Goal: Transaction & Acquisition: Book appointment/travel/reservation

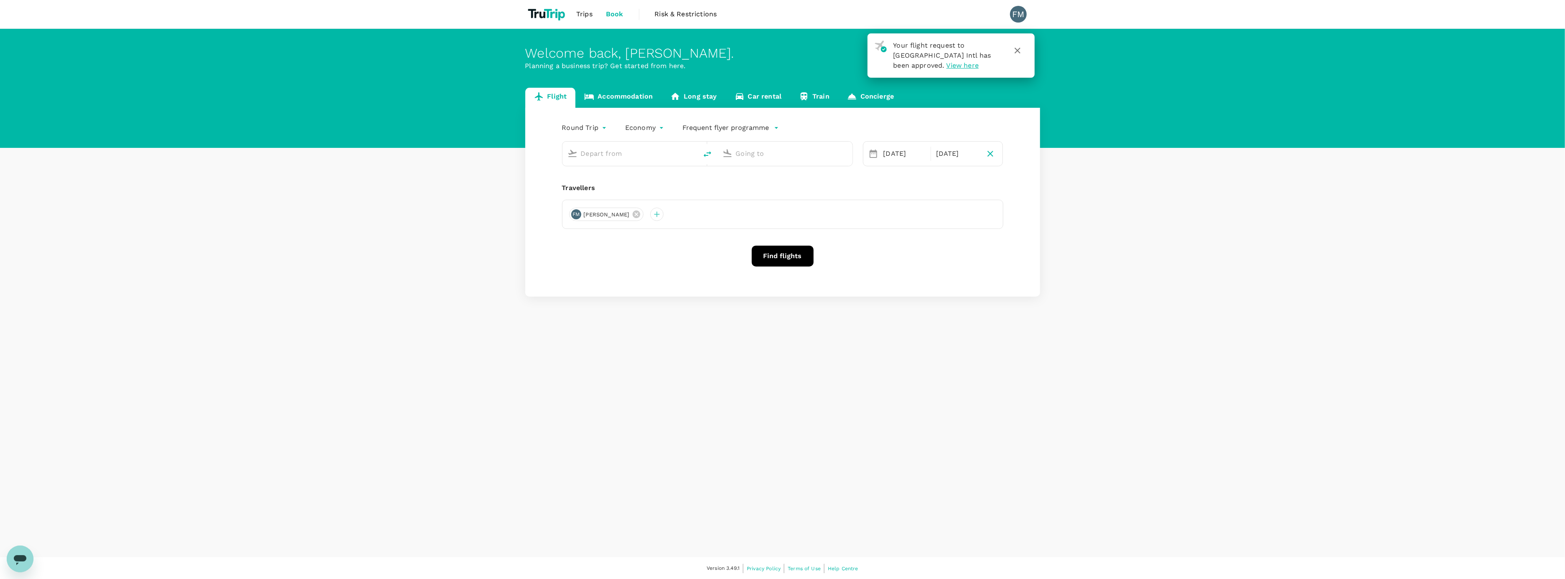
type input "[GEOGRAPHIC_DATA], [GEOGRAPHIC_DATA] (any)"
type input "Kuala Terengganu (TGG)"
type input "[GEOGRAPHIC_DATA], [GEOGRAPHIC_DATA] (any)"
click at [750, 155] on input "Kuala Terengganu (TGG)" at bounding box center [785, 153] width 99 height 13
click at [765, 174] on p "Ipoh, Malaysia" at bounding box center [797, 170] width 167 height 8
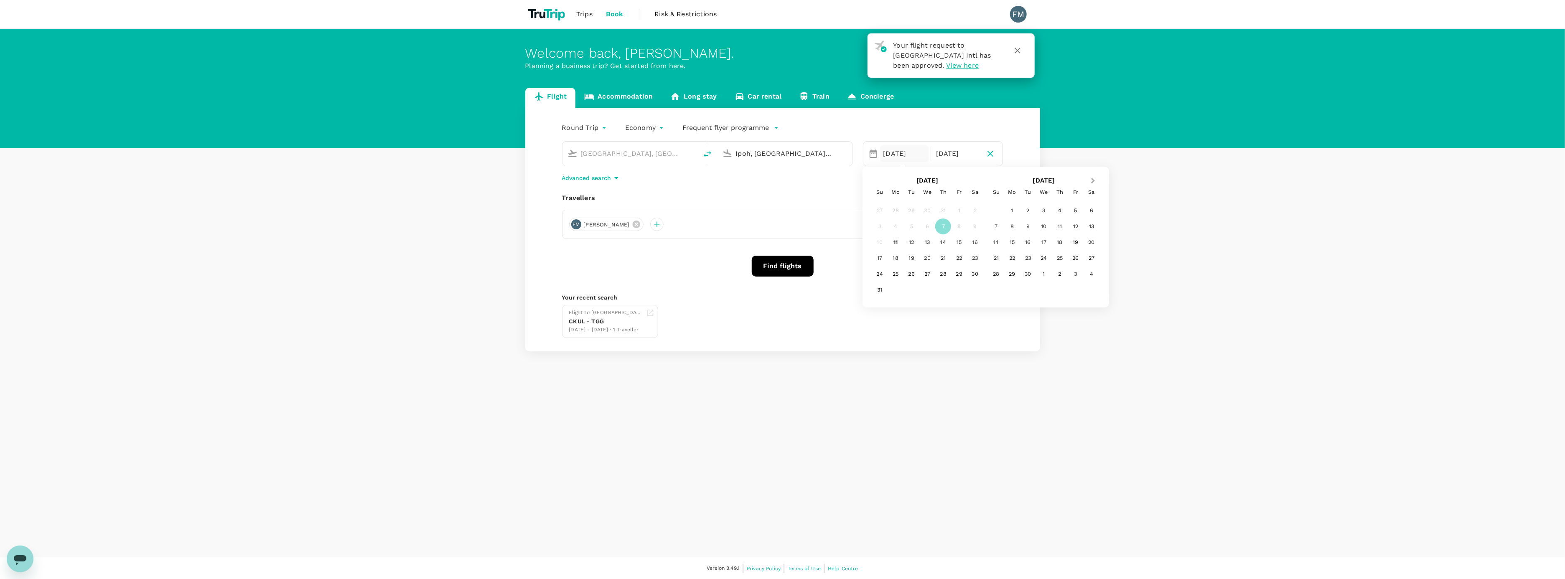
type input "Ipoh, Malaysia (any)"
click at [1096, 178] on button "Next Month" at bounding box center [1094, 181] width 13 height 13
click at [1046, 220] on div "8" at bounding box center [1044, 227] width 16 height 16
click at [929, 227] on div "8" at bounding box center [928, 227] width 16 height 16
click at [794, 260] on button "Find flights" at bounding box center [783, 266] width 62 height 21
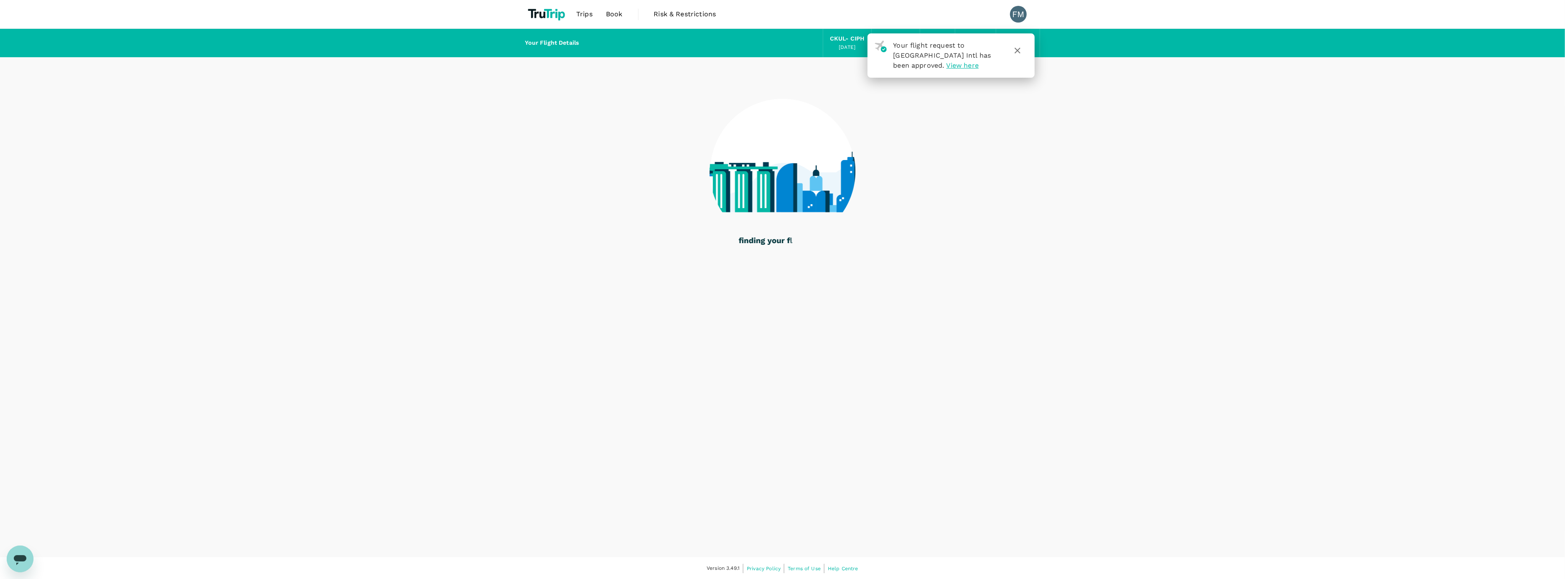
click at [1019, 51] on icon "button" at bounding box center [1018, 51] width 10 height 10
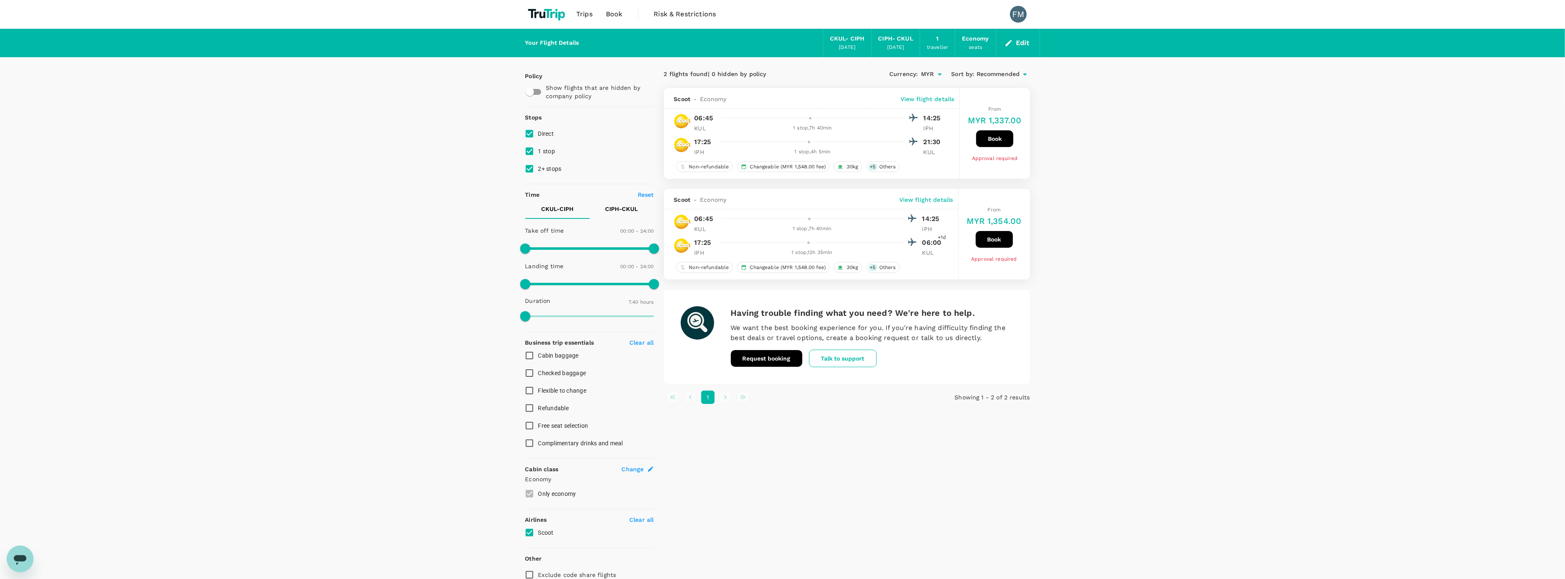
click at [1018, 38] on button "Edit" at bounding box center [1018, 42] width 30 height 13
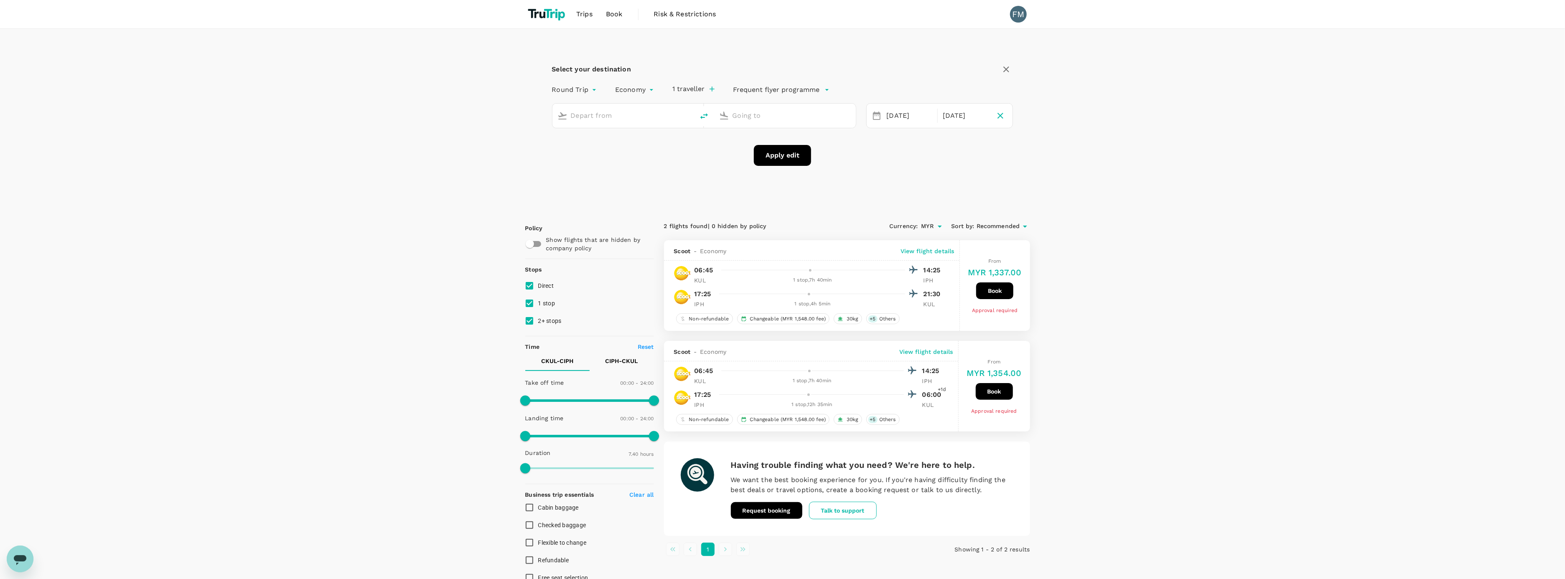
type input "[GEOGRAPHIC_DATA], [GEOGRAPHIC_DATA] (any)"
type input "Ipoh, Malaysia (any)"
click at [899, 118] on div "[DATE]" at bounding box center [910, 116] width 52 height 16
click at [1050, 187] on div "5" at bounding box center [1048, 188] width 16 height 16
click at [1050, 187] on div "10" at bounding box center [1048, 188] width 16 height 16
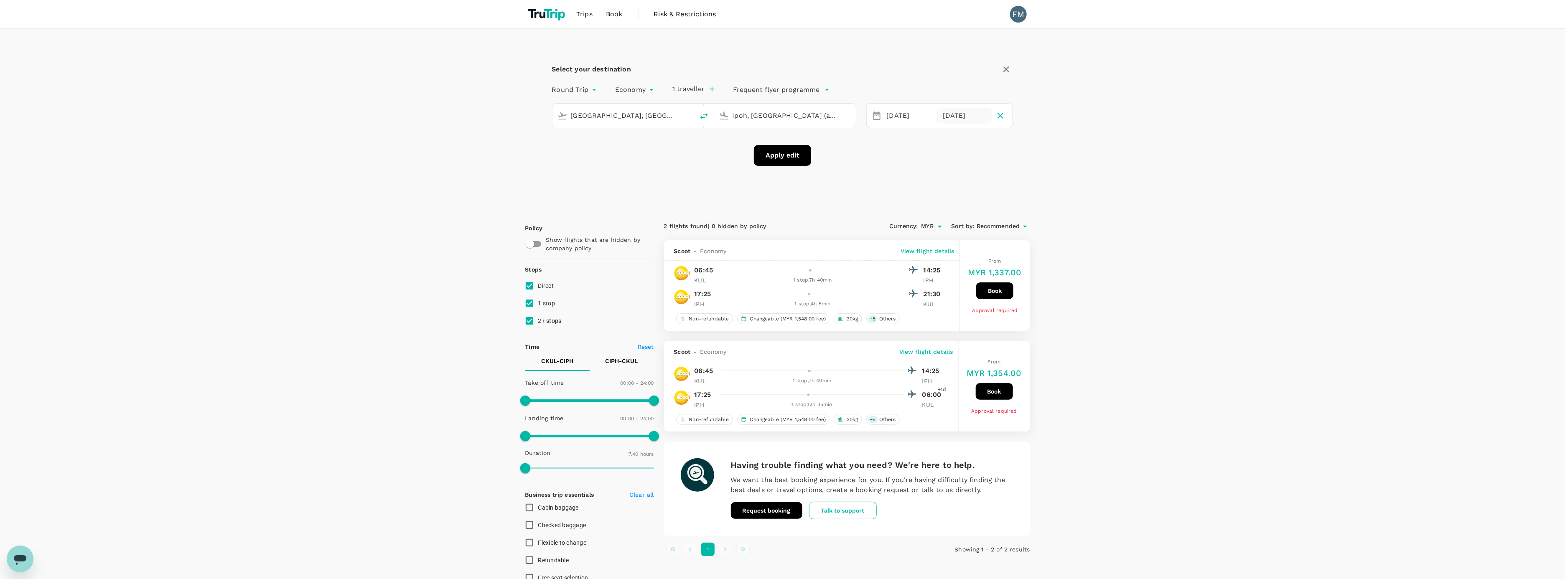
click at [952, 121] on div "10 Dec" at bounding box center [966, 116] width 52 height 16
click at [878, 136] on button "Previous Month" at bounding box center [880, 142] width 13 height 13
click at [932, 188] on div "5" at bounding box center [931, 188] width 16 height 16
click at [800, 155] on button "Apply edit" at bounding box center [782, 155] width 57 height 21
checkbox input "false"
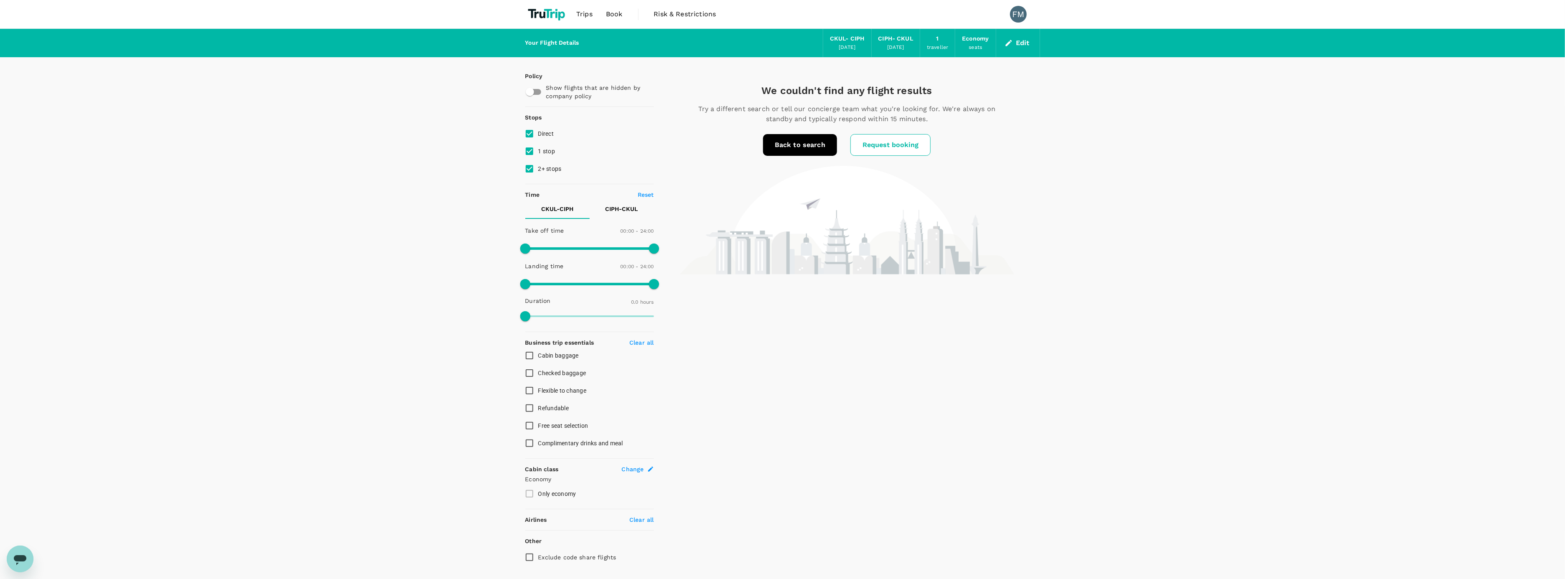
click at [791, 142] on link "Back to search" at bounding box center [800, 145] width 74 height 22
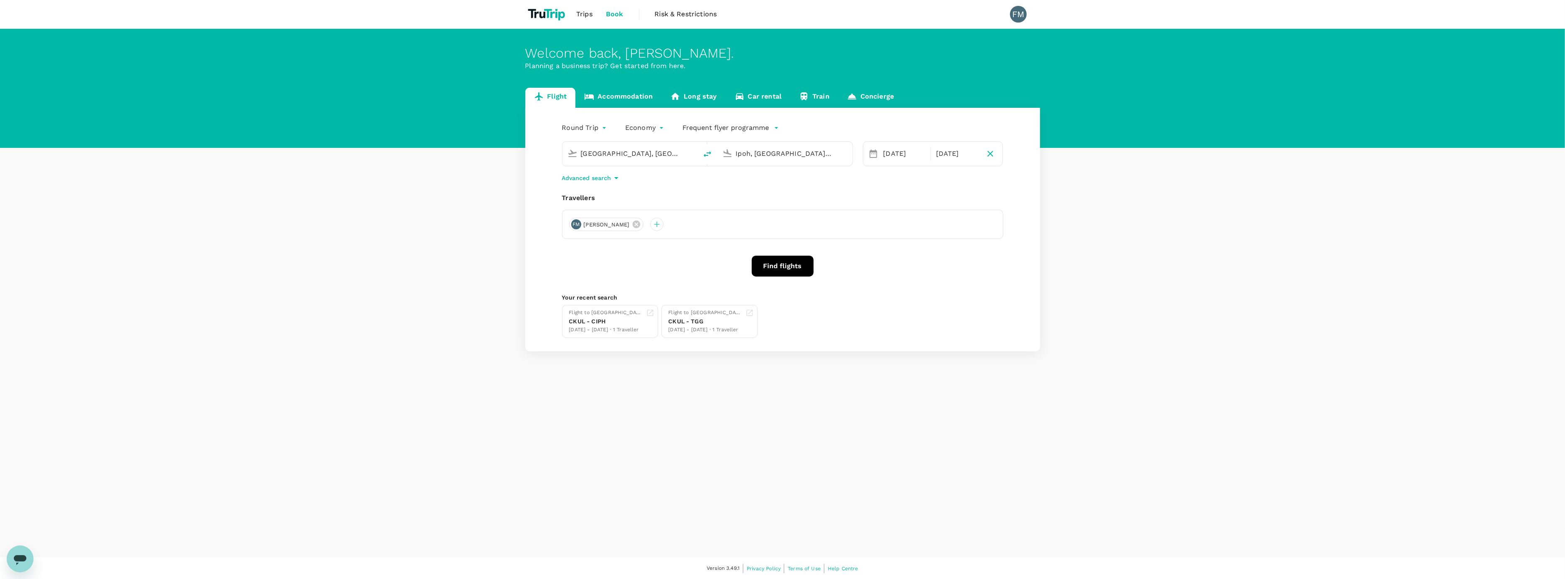
click at [743, 148] on input "Ipoh, Malaysia (any)" at bounding box center [785, 153] width 99 height 13
type input "g"
click at [732, 186] on p "Penang Intl" at bounding box center [797, 186] width 147 height 8
type input "Penang Intl (PEN)"
click at [892, 150] on div "05 Nov" at bounding box center [904, 153] width 49 height 17
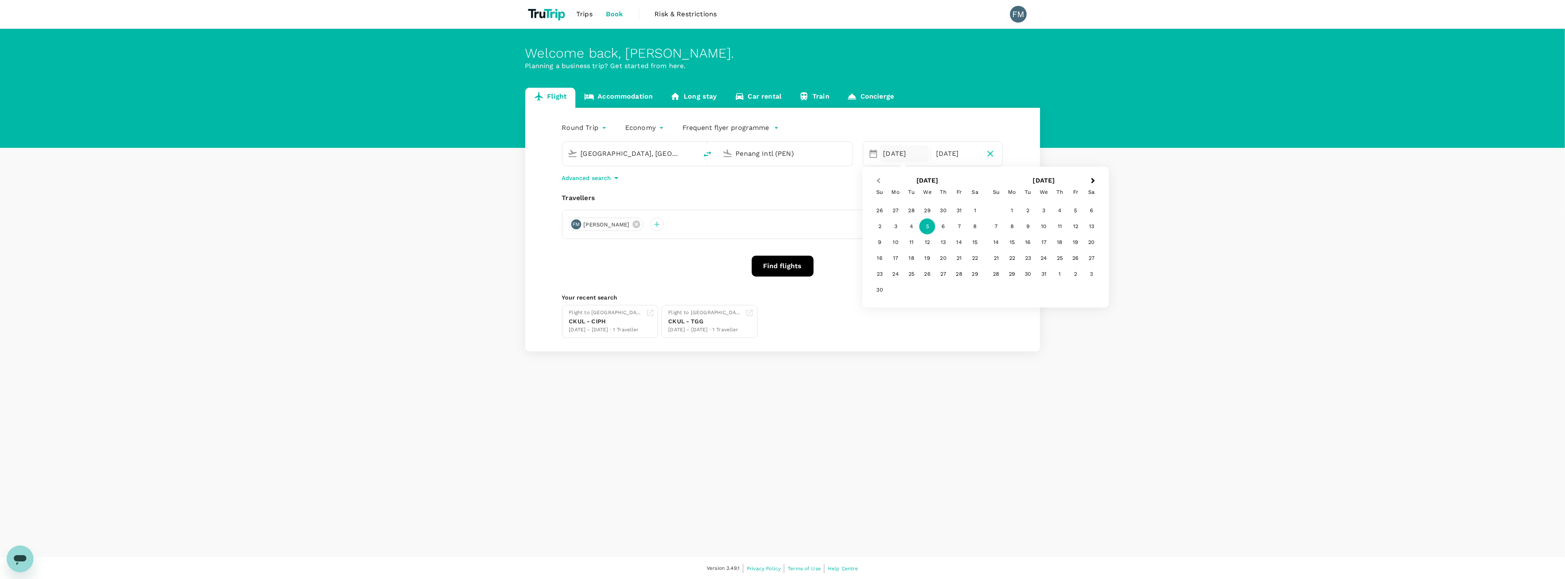
click at [879, 182] on span "Previous Month" at bounding box center [879, 181] width 0 height 10
click at [930, 227] on div "8" at bounding box center [928, 227] width 16 height 16
click at [930, 227] on div "5" at bounding box center [928, 227] width 16 height 16
click at [943, 154] on div "05 Nov" at bounding box center [957, 153] width 49 height 17
click at [878, 183] on button "Previous Month" at bounding box center [877, 181] width 13 height 13
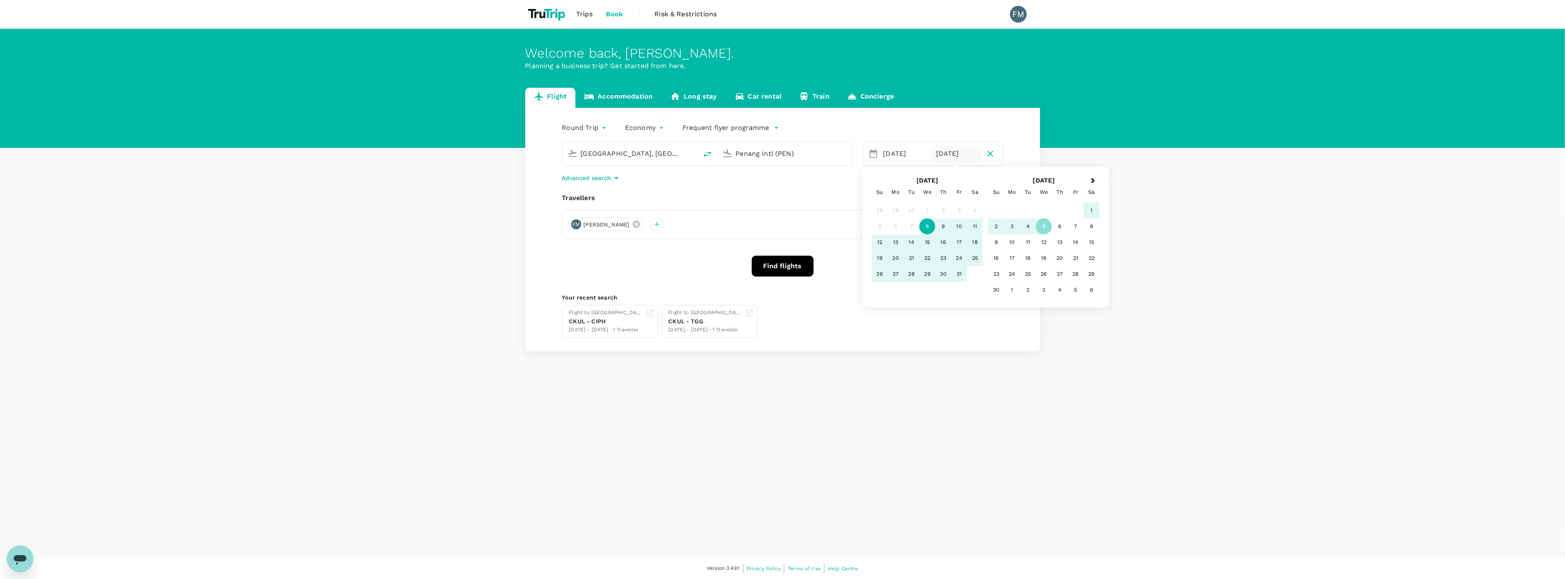
click at [930, 227] on div "8" at bounding box center [928, 227] width 16 height 16
click at [762, 262] on button "Find flights" at bounding box center [783, 266] width 62 height 21
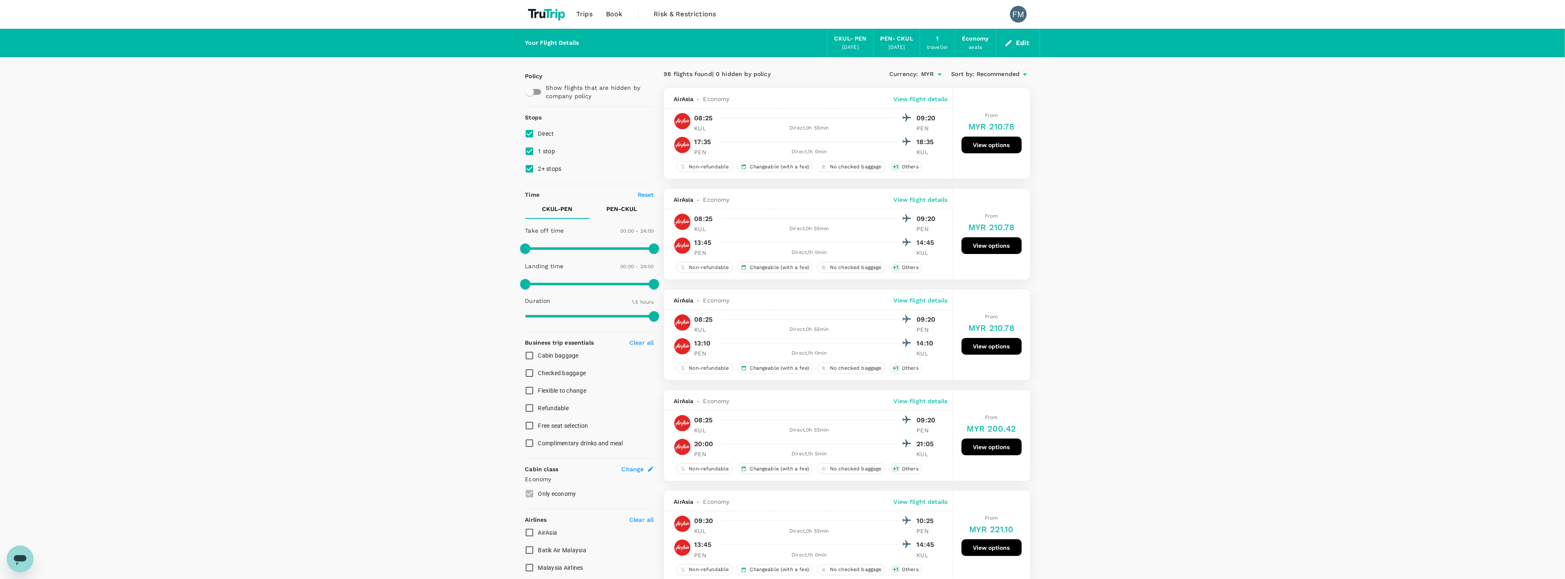
click at [1019, 35] on div "Edit" at bounding box center [1018, 43] width 44 height 28
click at [1019, 37] on button "Edit" at bounding box center [1018, 42] width 30 height 13
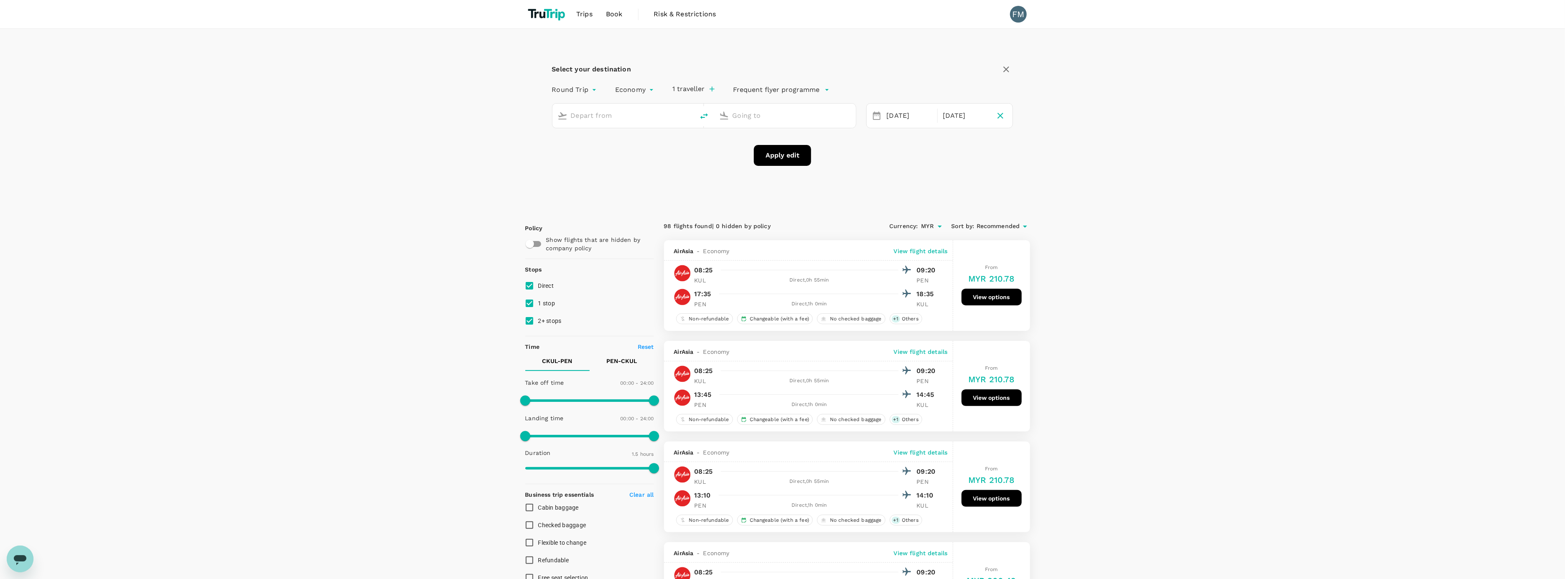
type input "[GEOGRAPHIC_DATA], [GEOGRAPHIC_DATA] (any)"
click at [770, 115] on input "Penang Intl (PEN)" at bounding box center [786, 115] width 106 height 13
click at [774, 130] on p "Johor Bahru, Malaysia" at bounding box center [797, 132] width 167 height 8
type input "Johor Bahru, Malaysia (any)"
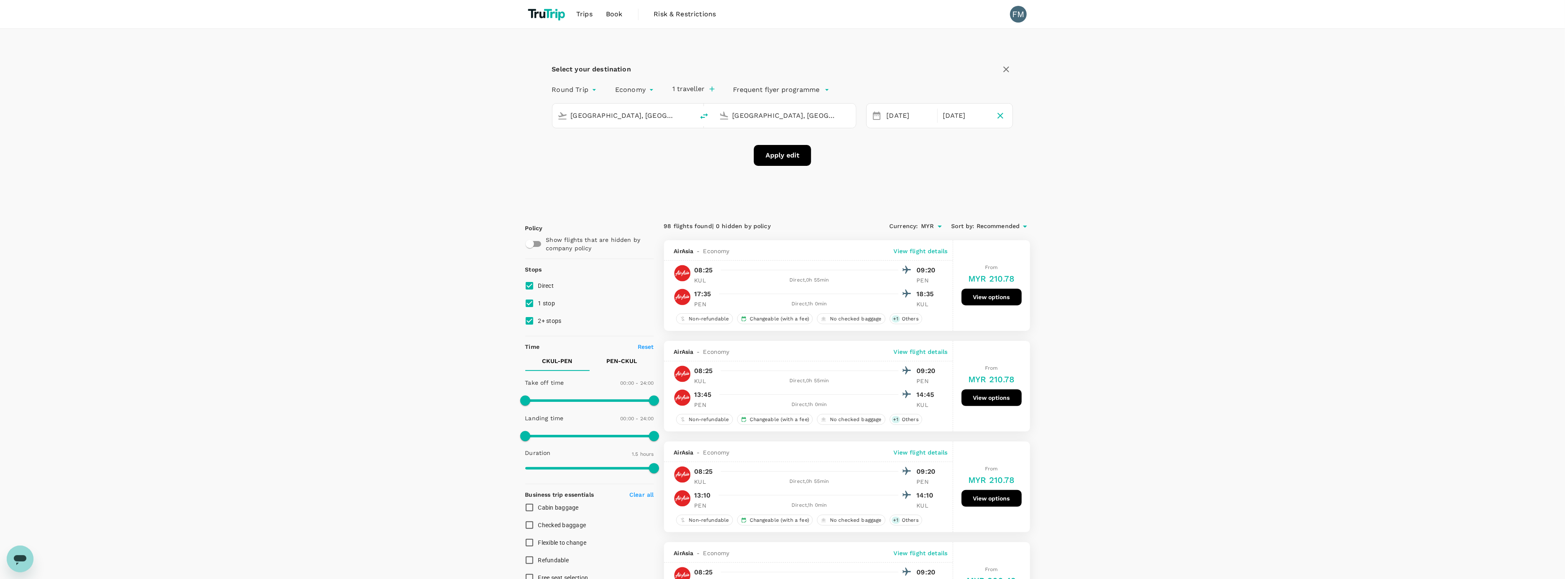
click at [796, 155] on button "Apply edit" at bounding box center [782, 155] width 57 height 21
checkbox input "false"
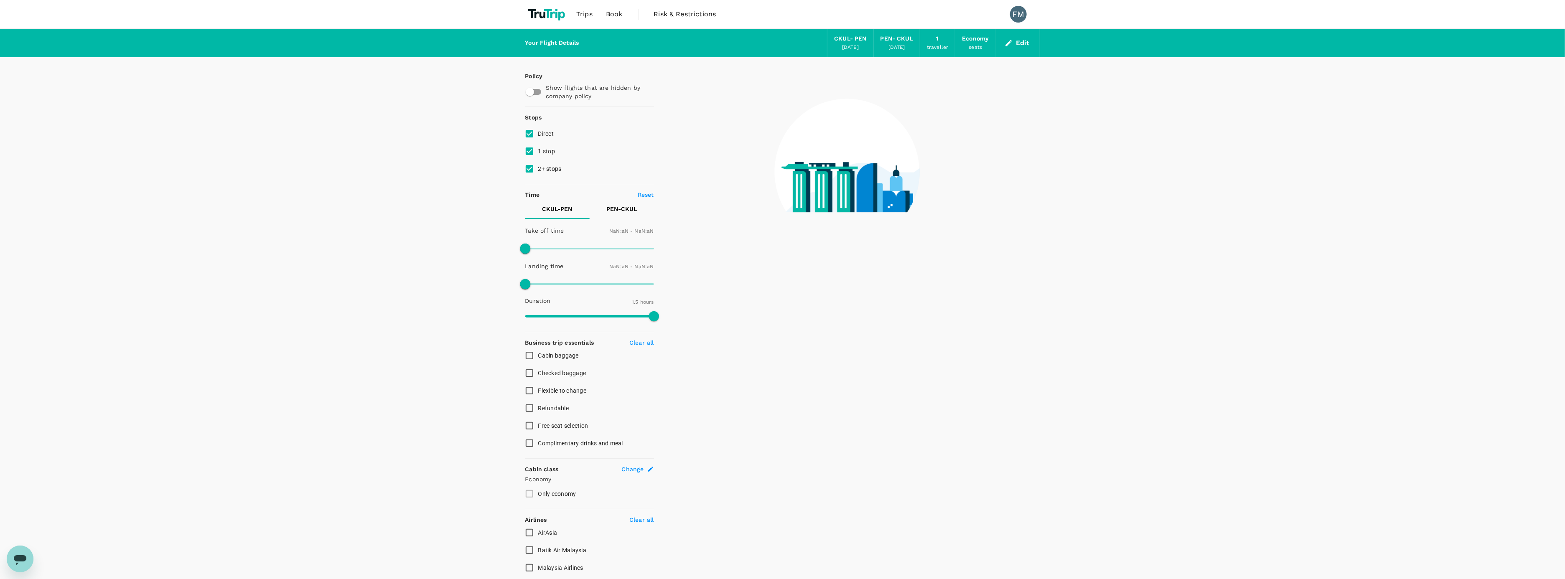
type input "1440"
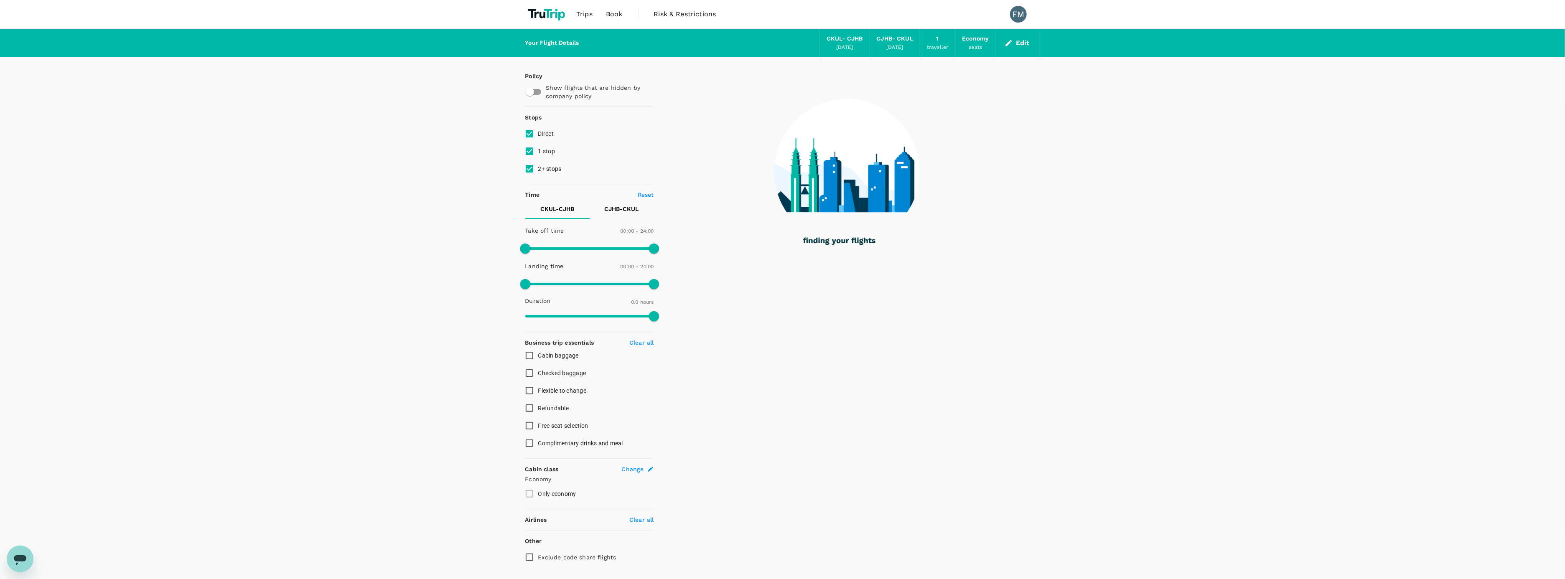
type input "70"
checkbox input "true"
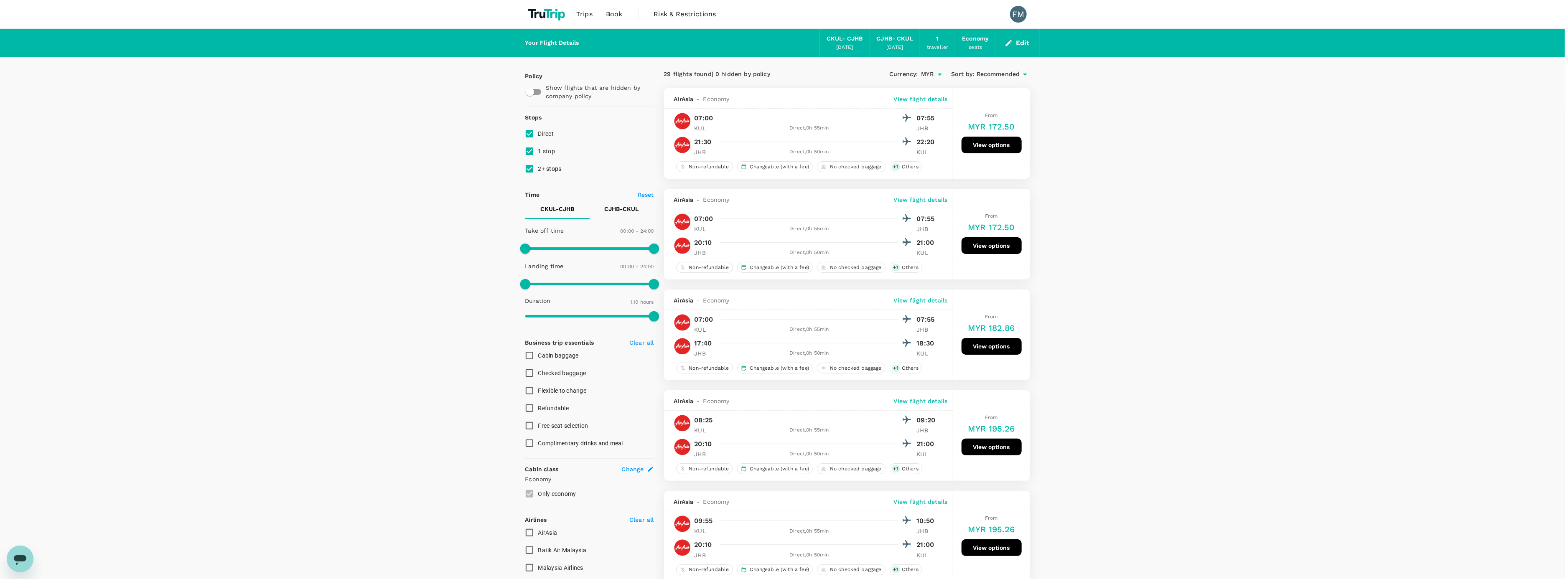
click at [999, 38] on div "Edit" at bounding box center [1018, 43] width 44 height 28
click at [1005, 38] on button "Edit" at bounding box center [1018, 42] width 30 height 13
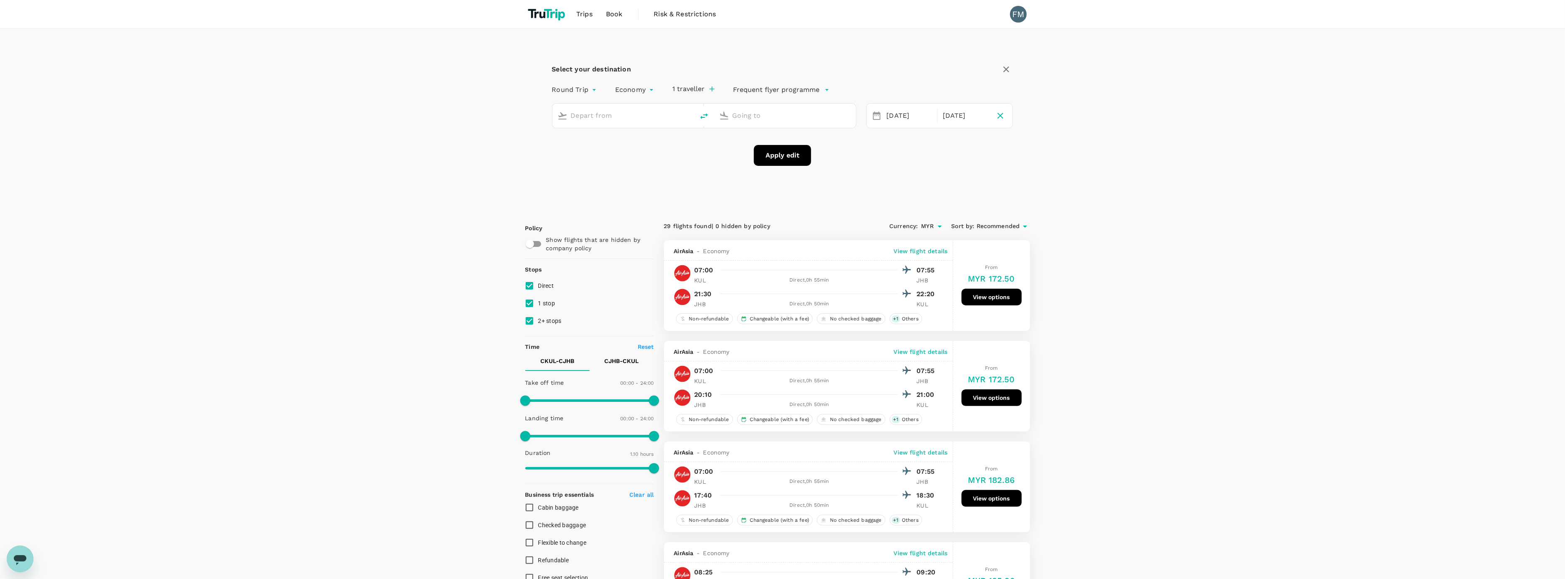
type input "[GEOGRAPHIC_DATA], [GEOGRAPHIC_DATA] (any)"
click at [785, 110] on input "Johor Bahru, Malaysia (any)" at bounding box center [786, 115] width 106 height 13
click at [779, 148] on p "Sultan Haji Ahmad Shah" at bounding box center [797, 148] width 147 height 8
type input "[PERSON_NAME] [PERSON_NAME] (KUA)"
click at [808, 158] on button "Apply edit" at bounding box center [782, 155] width 57 height 21
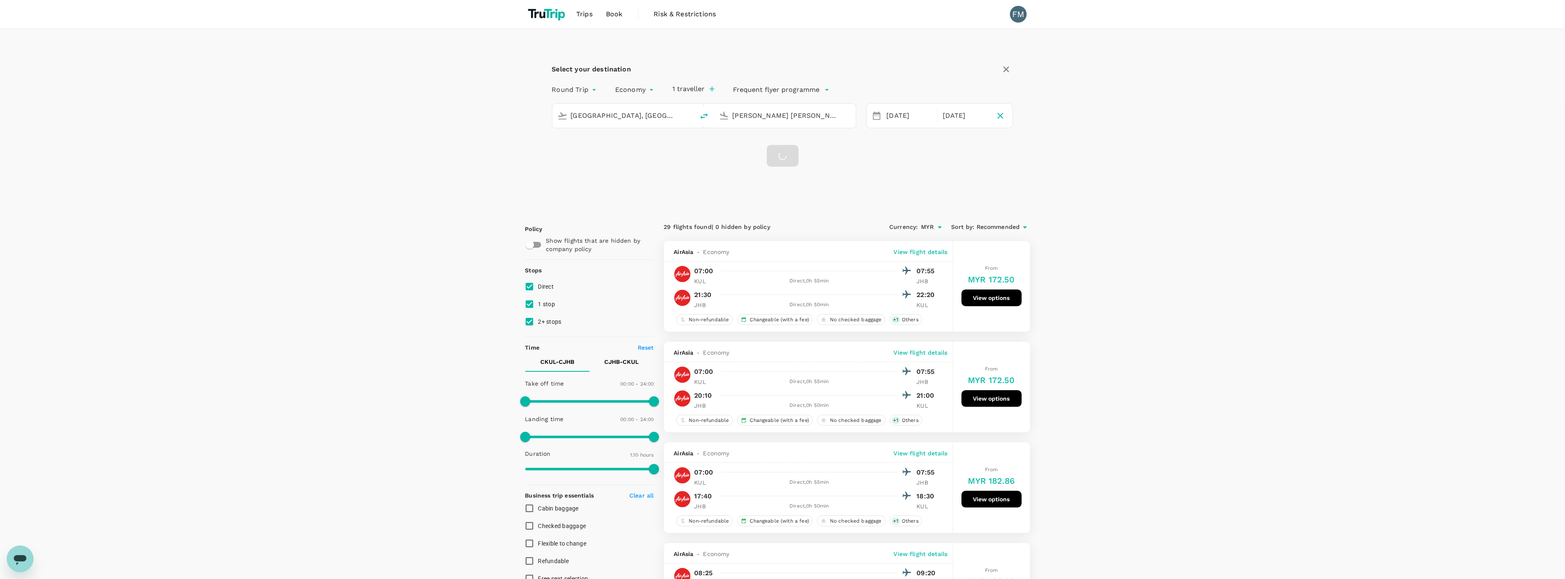
checkbox input "false"
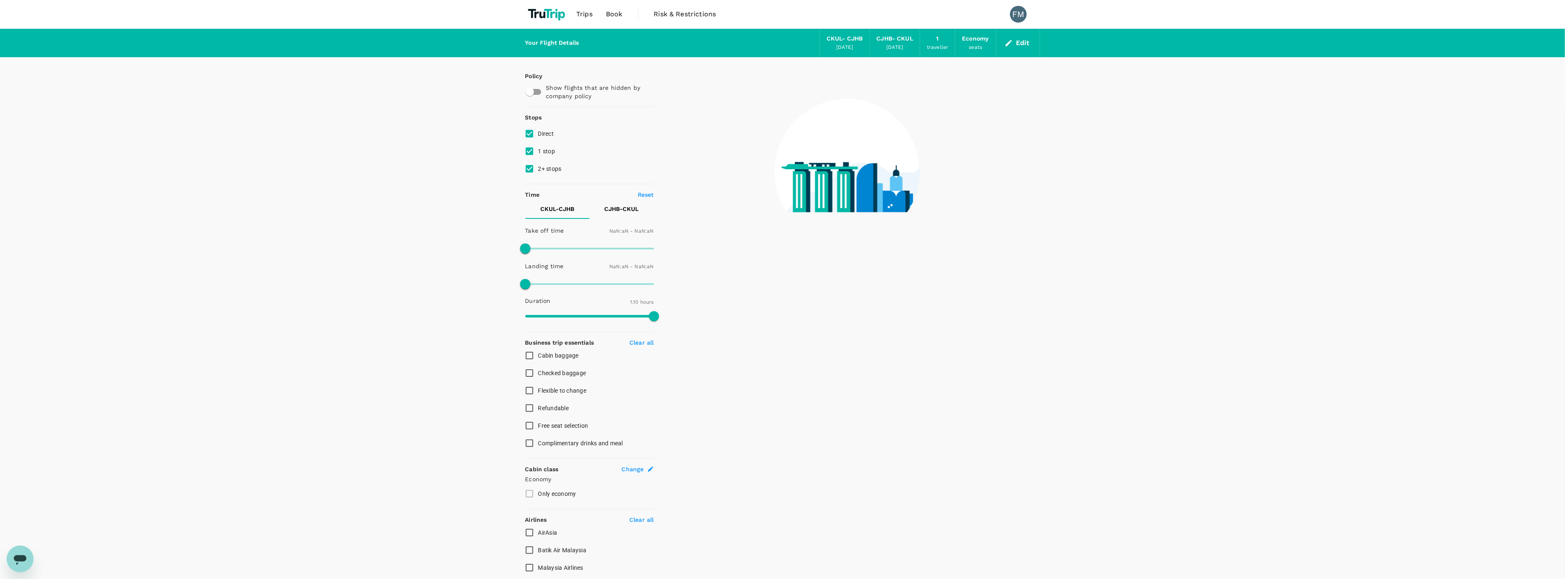
type input "1440"
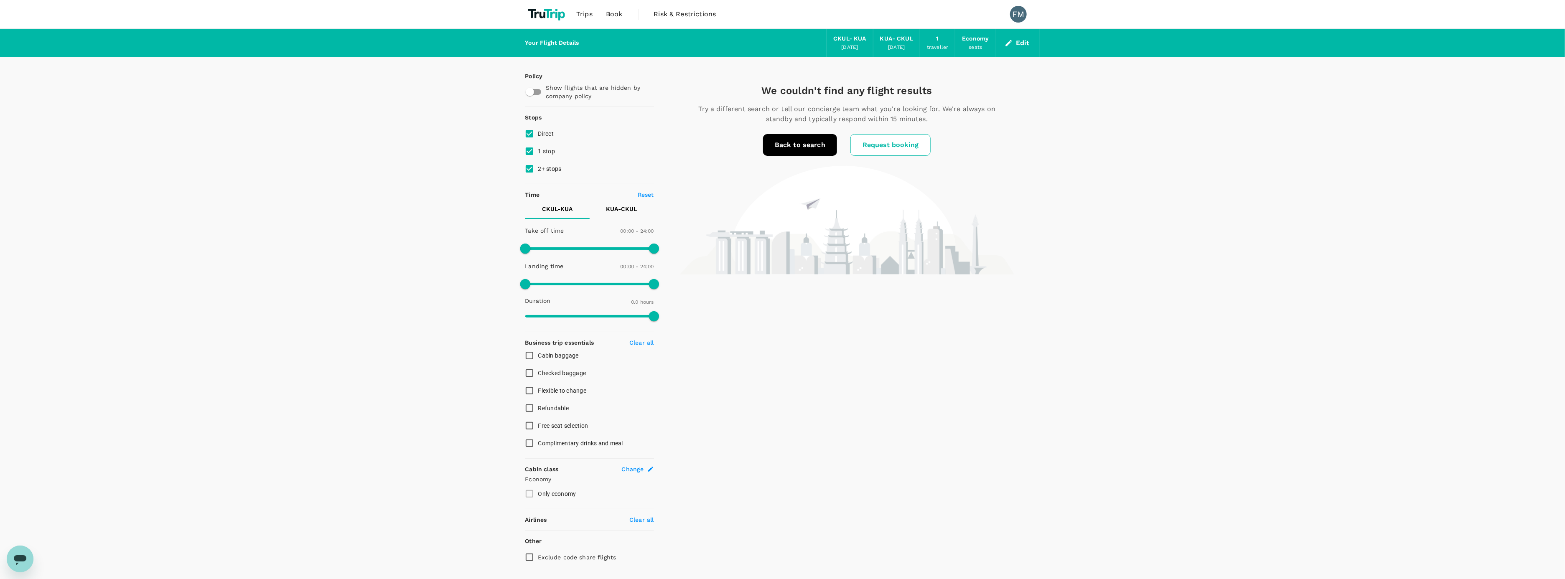
click at [821, 145] on link "Back to search" at bounding box center [800, 145] width 74 height 22
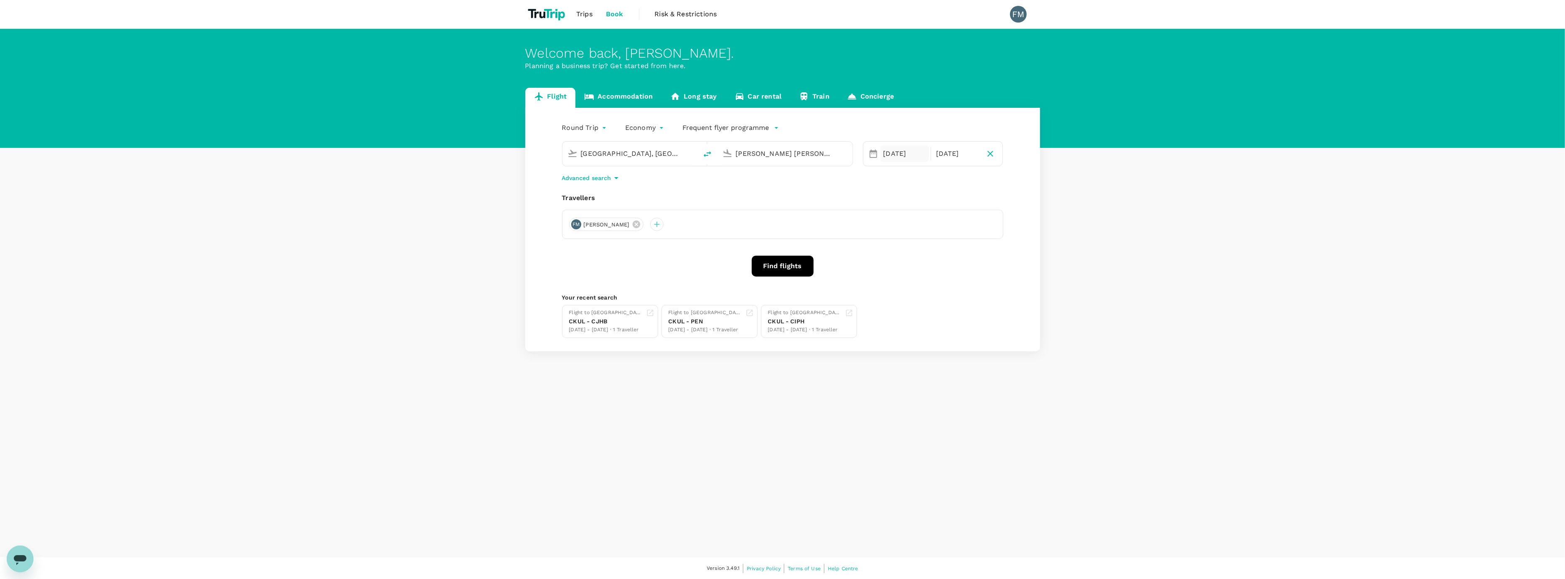
click at [909, 153] on div "[DATE]" at bounding box center [904, 153] width 49 height 17
click at [879, 181] on span "Previous Month" at bounding box center [879, 181] width 0 height 10
click at [946, 236] on div "18" at bounding box center [943, 242] width 16 height 16
click at [877, 176] on button "Previous Month" at bounding box center [877, 181] width 13 height 13
click at [942, 246] on div "18" at bounding box center [943, 242] width 16 height 16
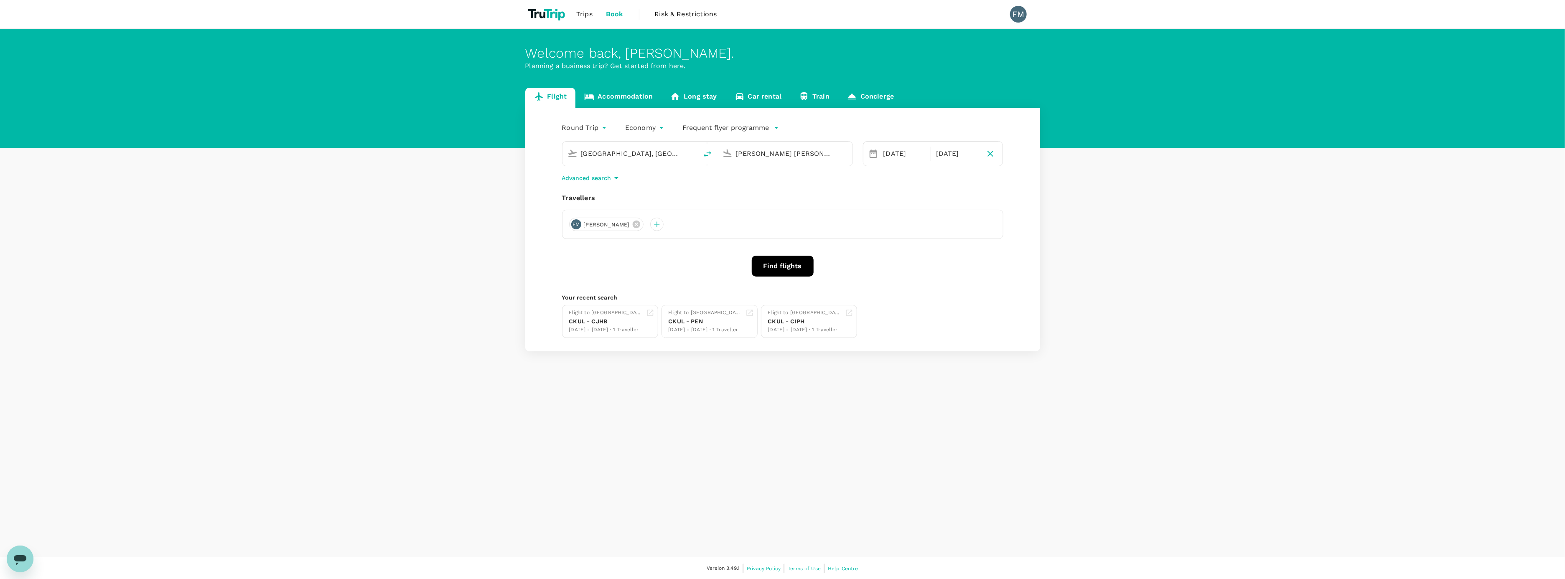
click at [779, 265] on button "Find flights" at bounding box center [783, 266] width 62 height 21
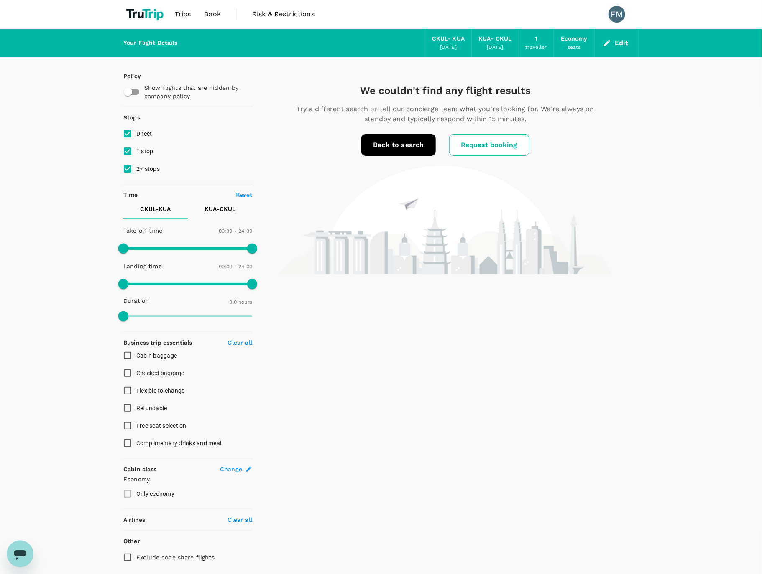
click at [414, 148] on link "Back to search" at bounding box center [398, 145] width 74 height 22
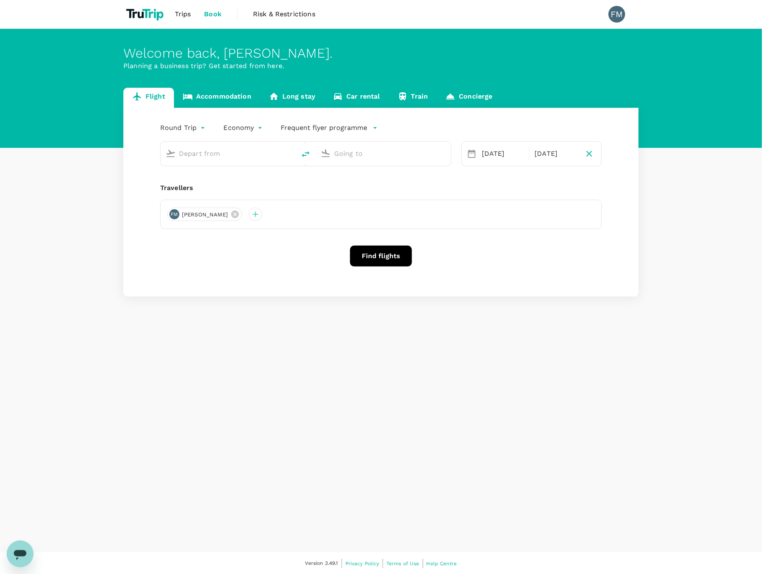
click at [357, 152] on input "text" at bounding box center [383, 153] width 99 height 13
type input "[GEOGRAPHIC_DATA], [GEOGRAPHIC_DATA] (any)"
type input "[PERSON_NAME] [PERSON_NAME] (KUA)"
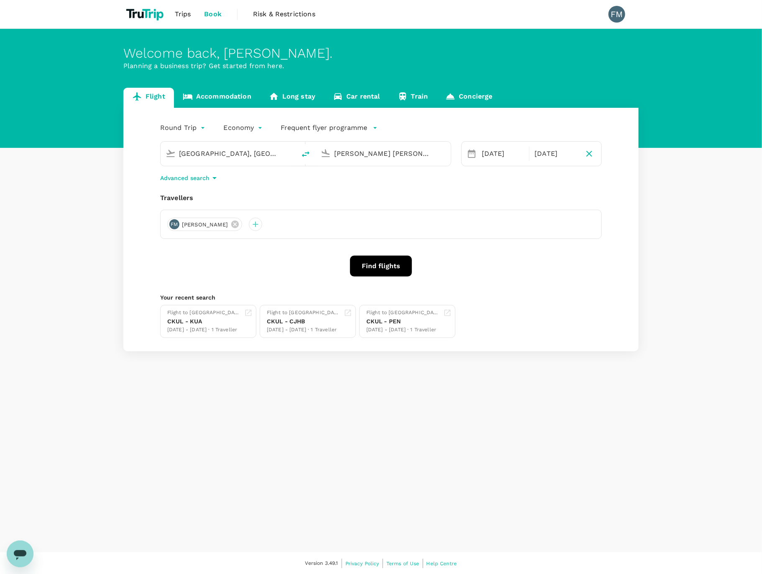
click at [241, 151] on input "[GEOGRAPHIC_DATA], [GEOGRAPHIC_DATA] (any)" at bounding box center [228, 153] width 99 height 13
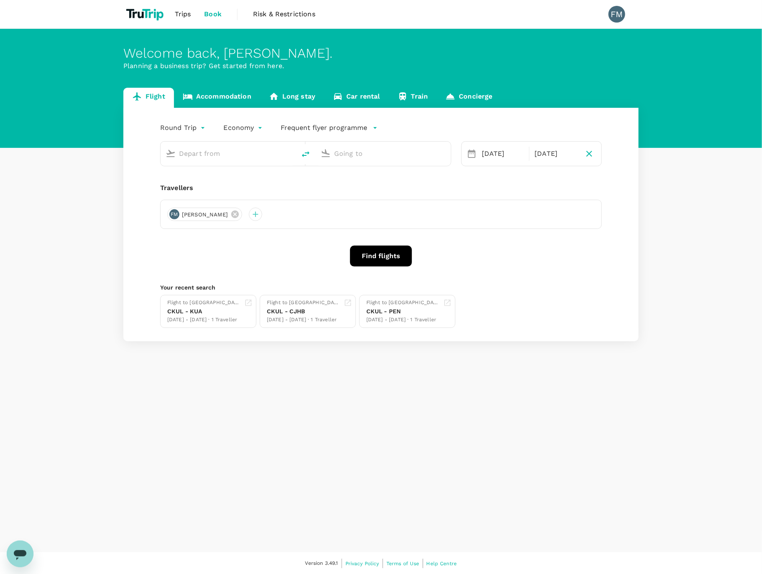
type input "[GEOGRAPHIC_DATA], [GEOGRAPHIC_DATA] (any)"
type input "[PERSON_NAME] [PERSON_NAME] (KUA)"
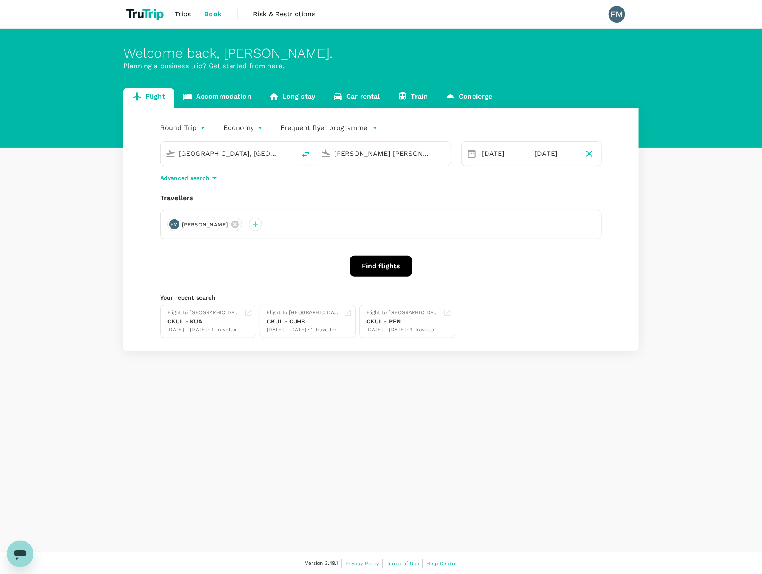
click at [387, 158] on input "[PERSON_NAME] [PERSON_NAME] (KUA)" at bounding box center [383, 153] width 99 height 13
type input "j"
click at [435, 180] on div "Sultan Haji Ahmad Shah KUA" at bounding box center [390, 186] width 179 height 13
type input "[PERSON_NAME] [PERSON_NAME] (KUA)"
click at [660, 224] on div "9" at bounding box center [658, 227] width 16 height 16
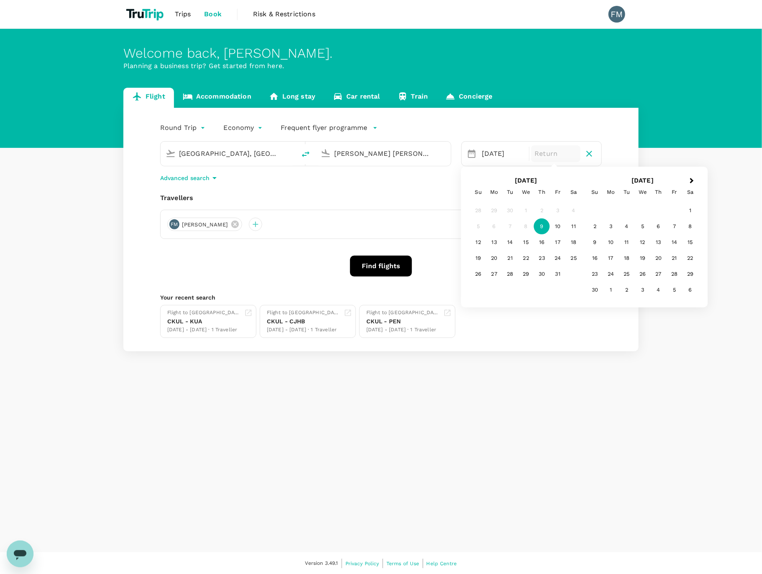
click at [540, 226] on div "9" at bounding box center [542, 227] width 16 height 16
click at [380, 261] on button "Find flights" at bounding box center [381, 266] width 62 height 21
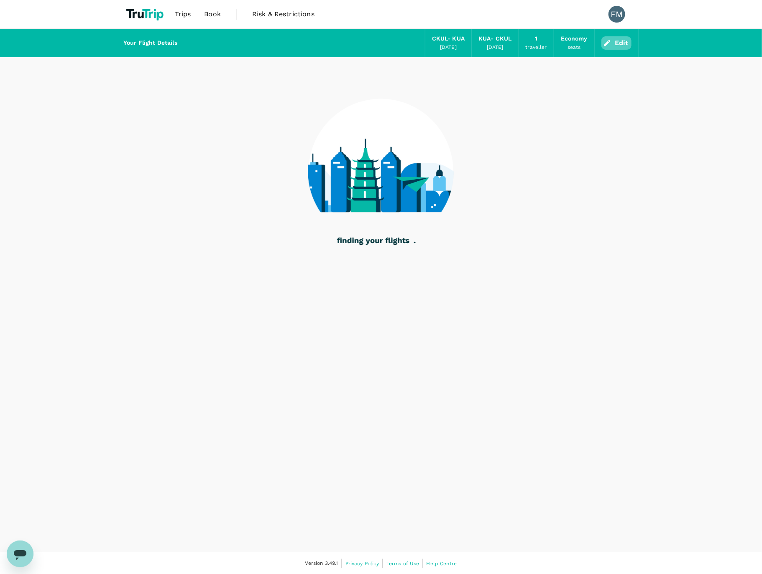
click at [616, 44] on button "Edit" at bounding box center [616, 42] width 30 height 13
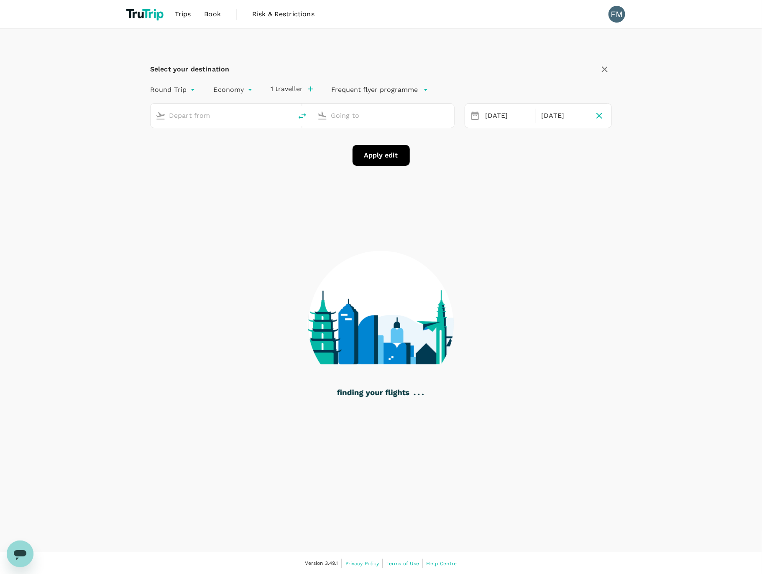
type input "[GEOGRAPHIC_DATA], [GEOGRAPHIC_DATA] (any)"
type input "[PERSON_NAME] [PERSON_NAME] (KUA)"
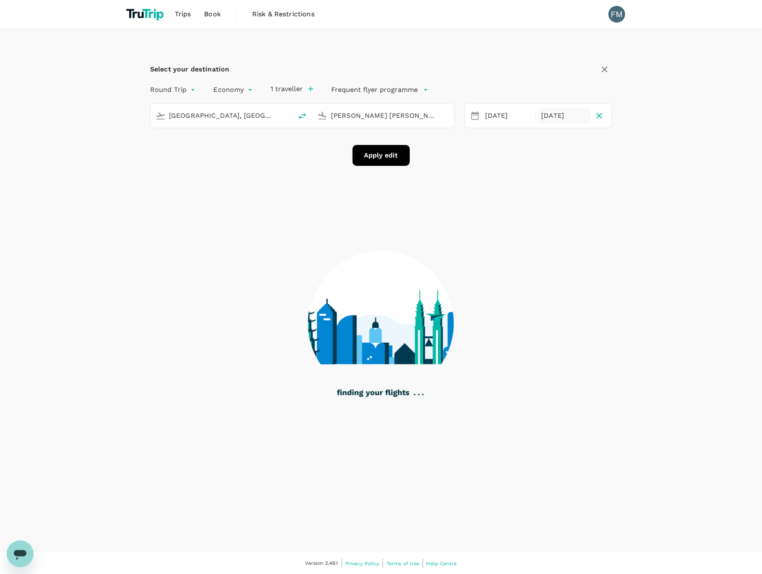
click at [556, 117] on div "09 Oct" at bounding box center [564, 116] width 52 height 16
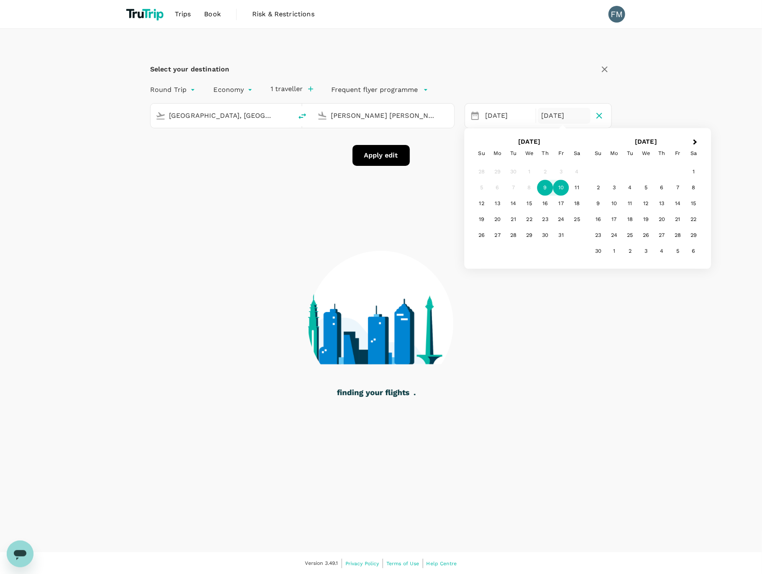
click at [561, 185] on div "10" at bounding box center [561, 188] width 16 height 16
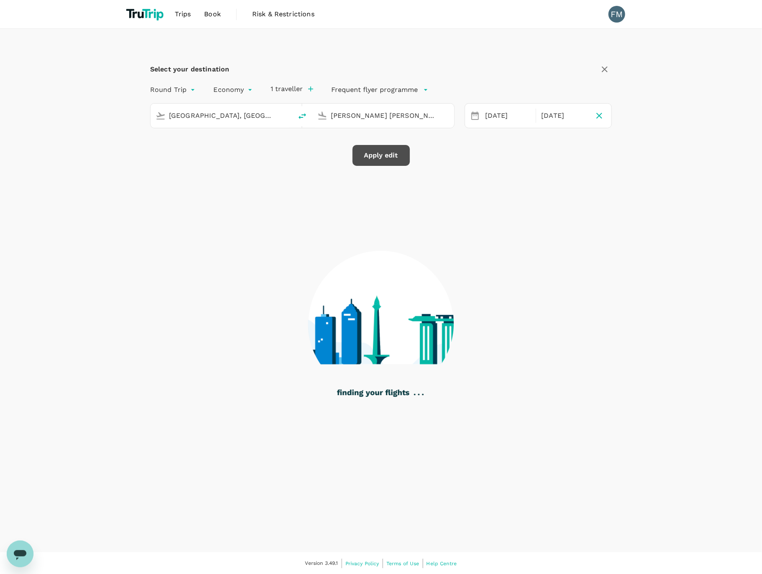
click at [395, 155] on button "Apply edit" at bounding box center [380, 155] width 57 height 21
